Goal: Navigation & Orientation: Go to known website

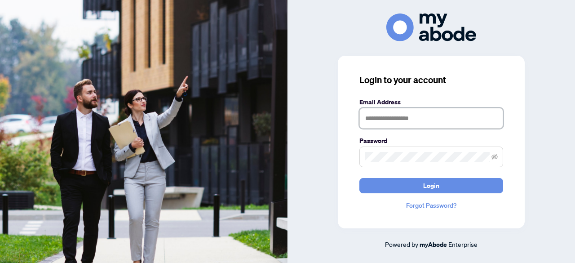
click at [410, 115] on input "text" at bounding box center [431, 118] width 144 height 21
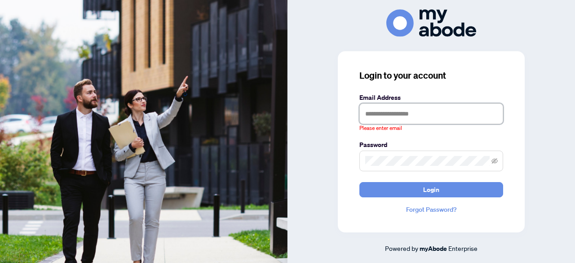
type input "**********"
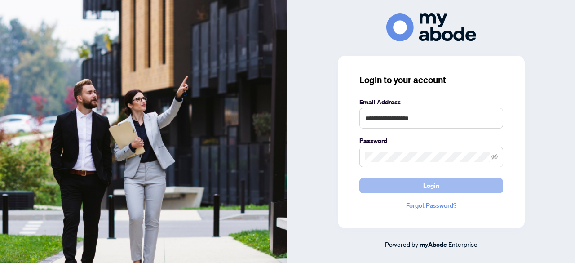
click at [439, 185] on span "Login" at bounding box center [431, 185] width 16 height 14
